Goal: Navigation & Orientation: Find specific page/section

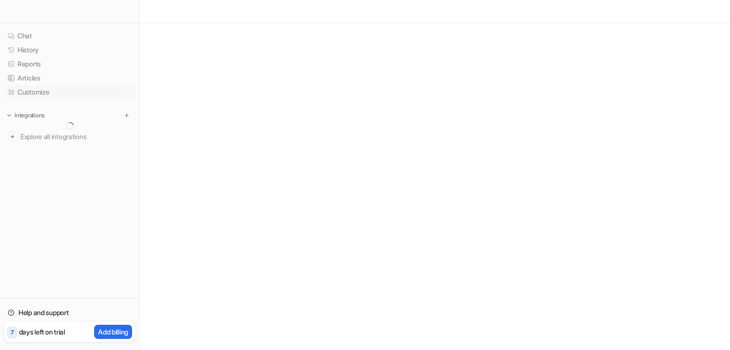
click at [43, 91] on link "Customize" at bounding box center [70, 92] width 132 height 14
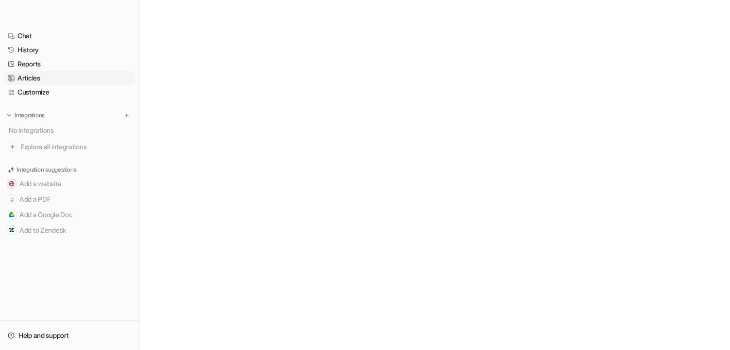
click at [42, 83] on link "Articles" at bounding box center [70, 78] width 132 height 14
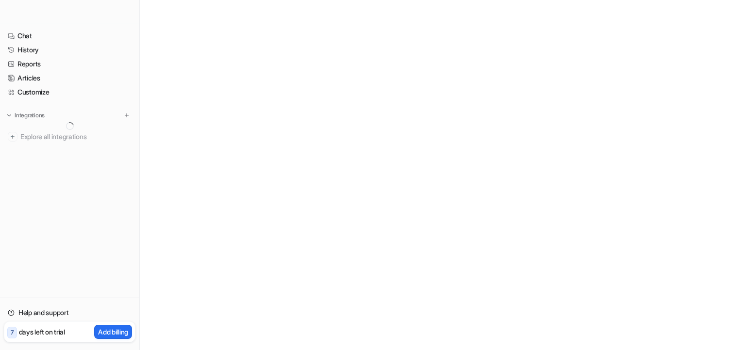
click at [36, 50] on link "History" at bounding box center [70, 50] width 132 height 14
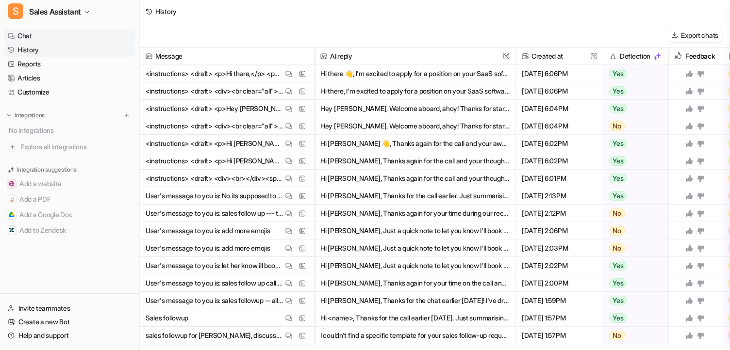
click at [36, 33] on link "Chat" at bounding box center [70, 36] width 132 height 14
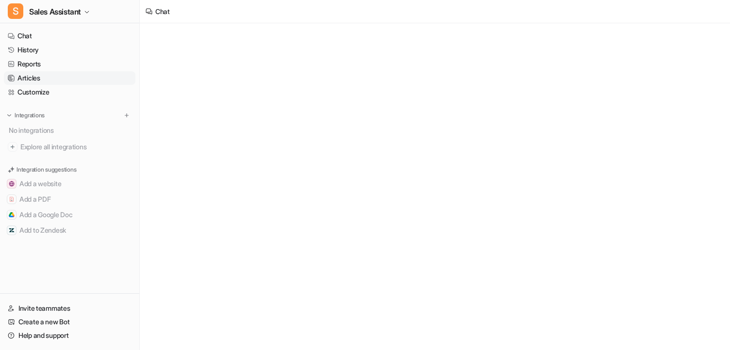
click at [38, 75] on link "Articles" at bounding box center [70, 78] width 132 height 14
type textarea "**********"
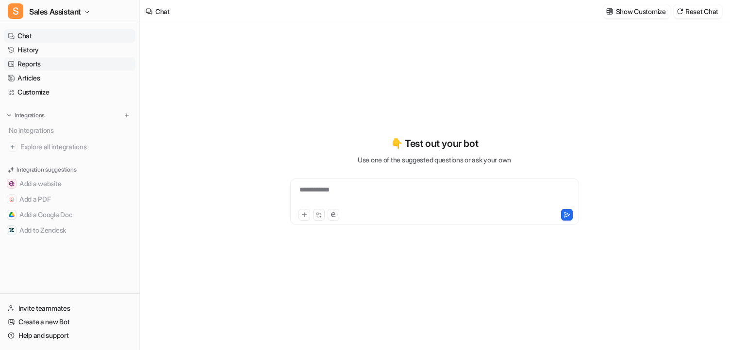
click at [40, 62] on link "Reports" at bounding box center [70, 64] width 132 height 14
click at [40, 54] on link "History" at bounding box center [70, 50] width 132 height 14
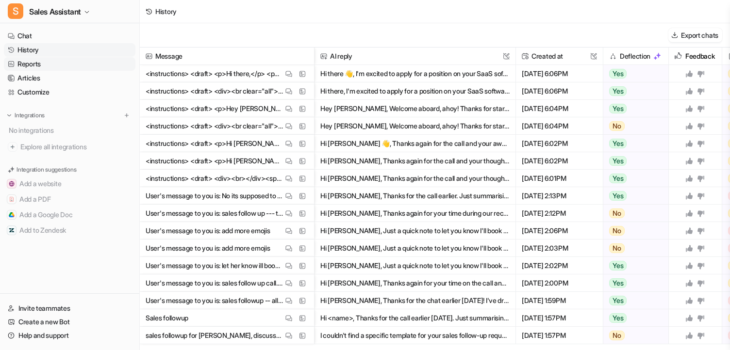
click at [43, 70] on link "Reports" at bounding box center [70, 64] width 132 height 14
click at [43, 62] on link "Reports" at bounding box center [70, 64] width 132 height 14
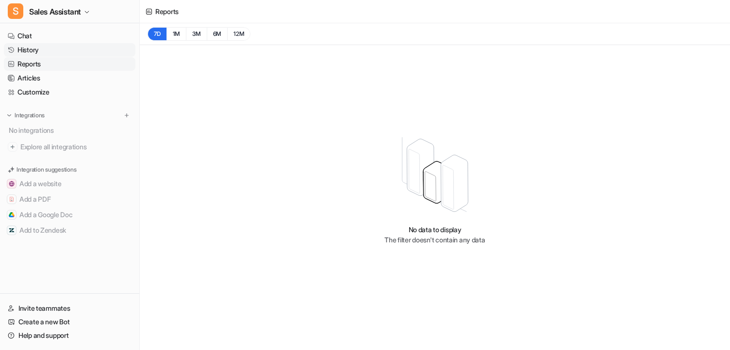
click at [43, 55] on link "History" at bounding box center [70, 50] width 132 height 14
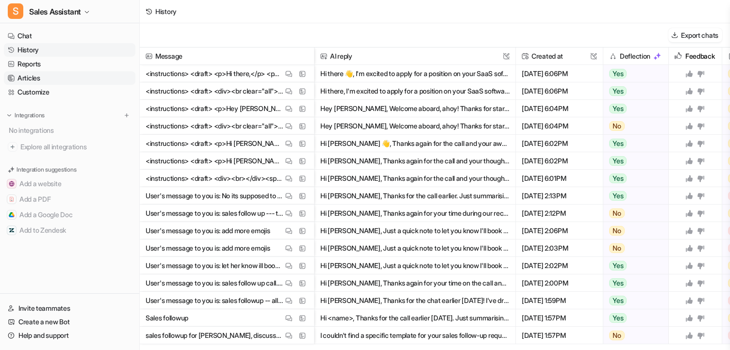
click at [43, 75] on link "Articles" at bounding box center [70, 78] width 132 height 14
click at [43, 80] on link "Articles" at bounding box center [70, 78] width 132 height 14
click at [43, 55] on link "History" at bounding box center [70, 50] width 132 height 14
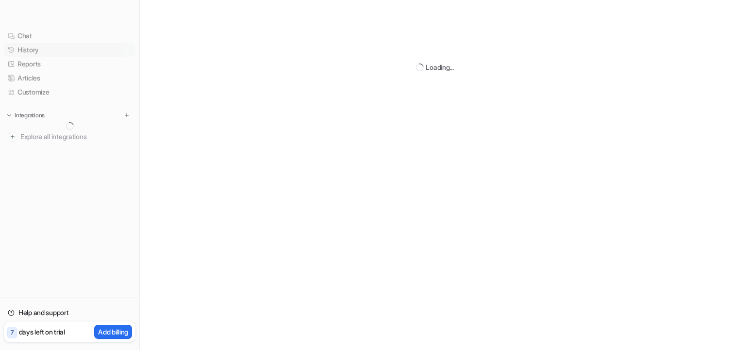
click at [30, 50] on link "History" at bounding box center [70, 50] width 132 height 14
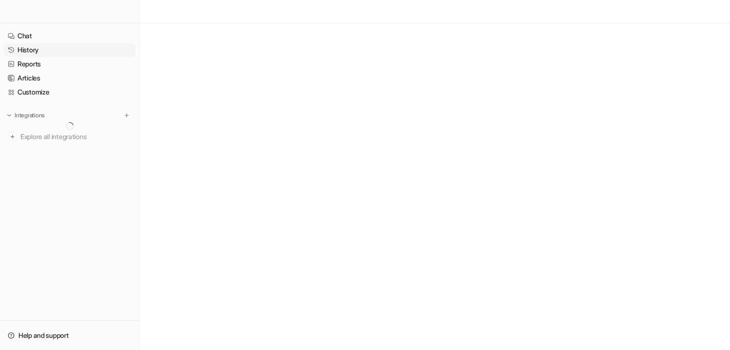
click at [30, 50] on link "History" at bounding box center [70, 50] width 132 height 14
